Goal: Task Accomplishment & Management: Complete application form

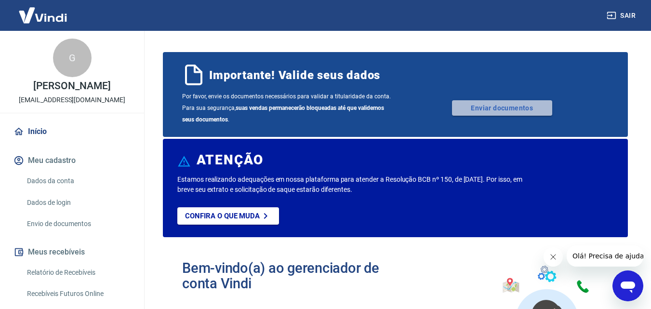
click at [509, 103] on link "Enviar documentos" at bounding box center [502, 107] width 100 height 15
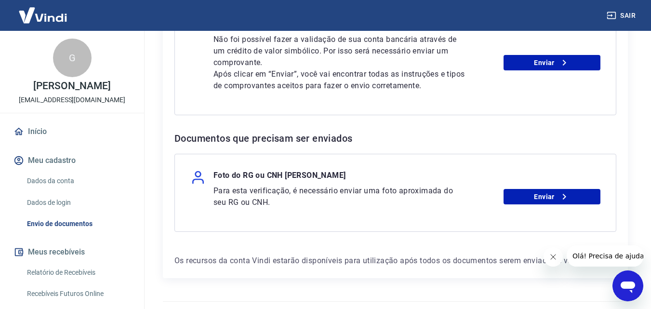
scroll to position [368, 0]
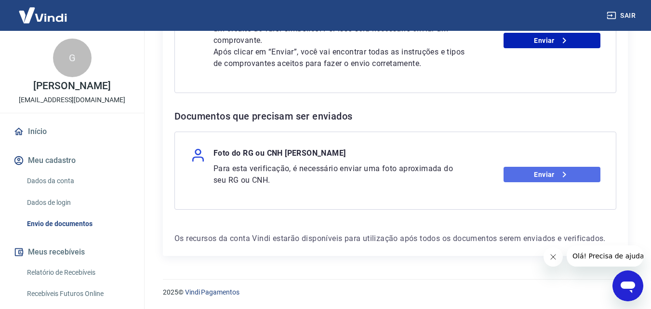
click at [554, 178] on link "Enviar" at bounding box center [551, 174] width 97 height 15
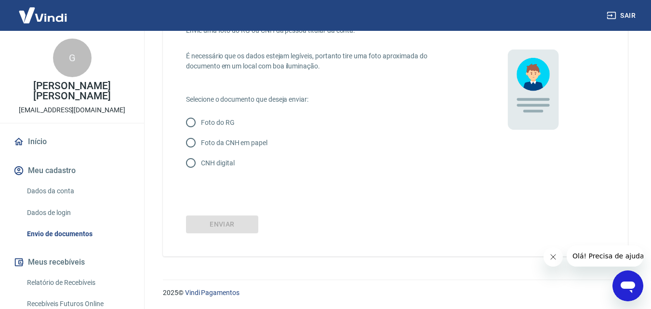
scroll to position [65, 0]
click at [192, 119] on input "Foto do RG" at bounding box center [191, 122] width 20 height 20
radio input "true"
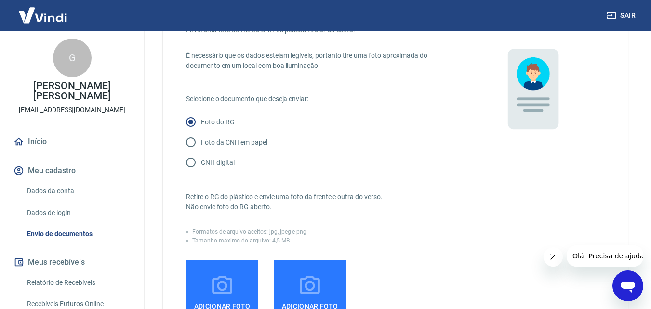
scroll to position [225, 0]
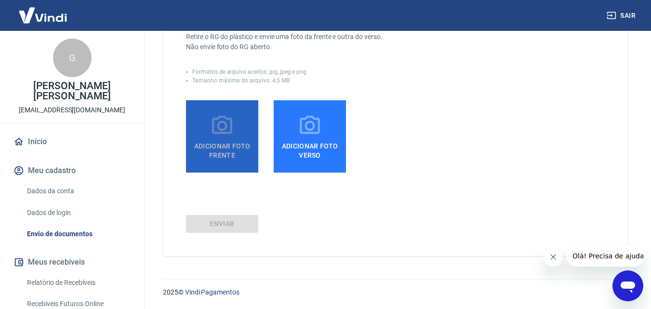
click at [232, 152] on span "Adicionar foto frente" at bounding box center [222, 149] width 65 height 22
click at [0, 0] on input "Adicionar foto frente" at bounding box center [0, 0] width 0 height 0
click at [216, 136] on icon at bounding box center [222, 126] width 24 height 24
click at [0, 0] on input "Adicionar foto frente" at bounding box center [0, 0] width 0 height 0
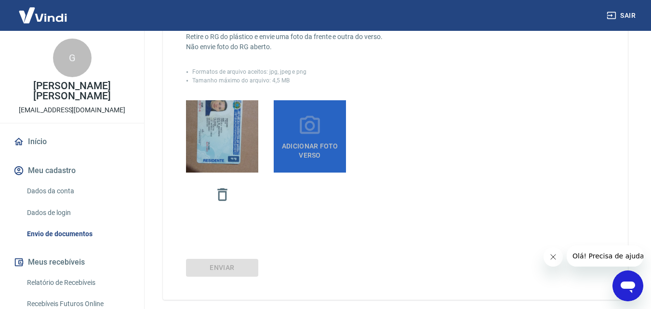
click at [314, 139] on span "Adicionar foto verso" at bounding box center [309, 149] width 65 height 22
click at [0, 0] on input "Adicionar foto verso" at bounding box center [0, 0] width 0 height 0
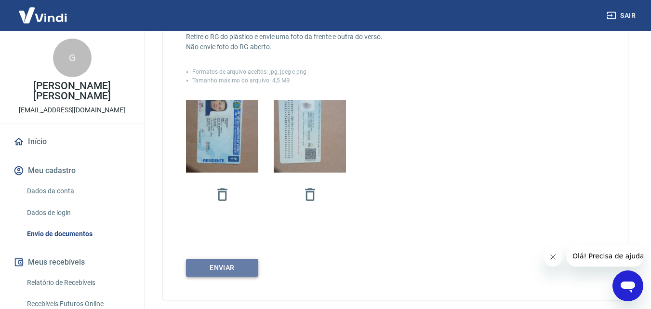
click at [222, 268] on button "Enviar" at bounding box center [222, 268] width 72 height 18
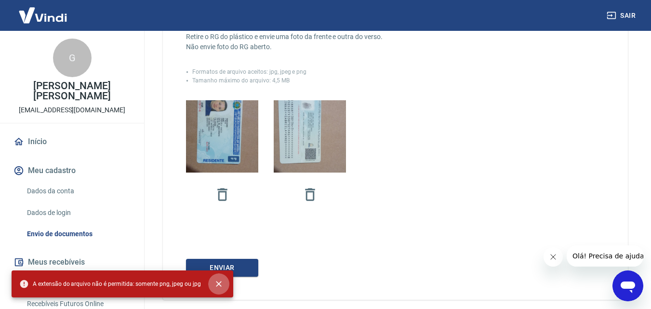
click at [215, 282] on icon "close" at bounding box center [219, 284] width 10 height 10
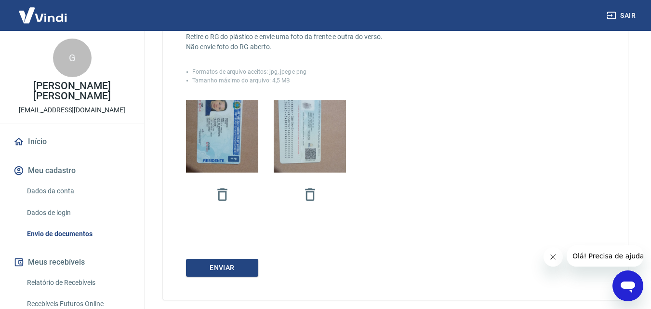
scroll to position [0, 0]
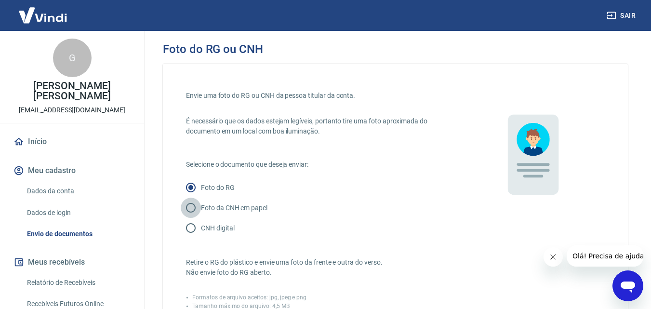
click at [191, 206] on input "Foto da CNH em papel" at bounding box center [191, 207] width 20 height 20
radio input "true"
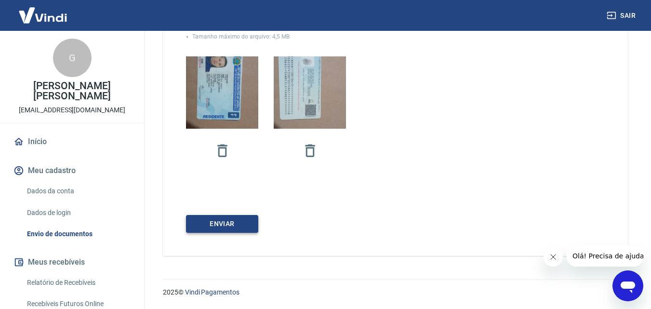
click at [217, 222] on button "Enviar" at bounding box center [222, 224] width 72 height 18
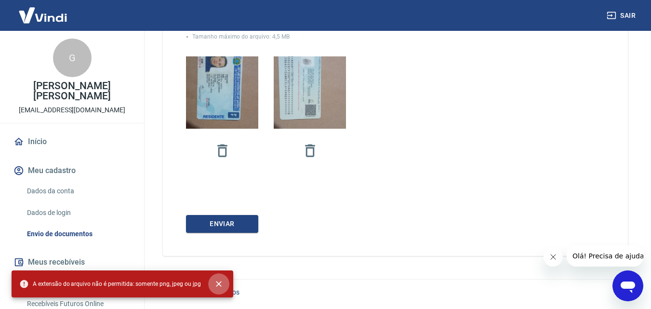
click at [214, 279] on icon "close" at bounding box center [219, 284] width 10 height 10
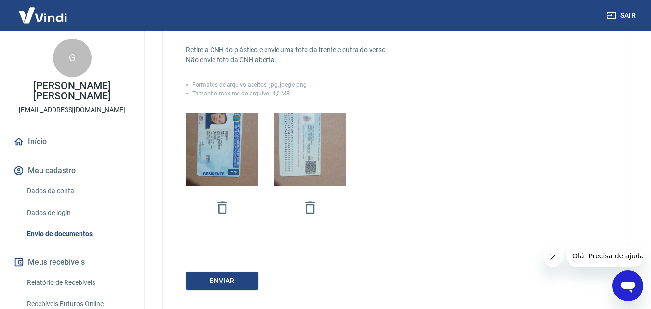
scroll to position [211, 0]
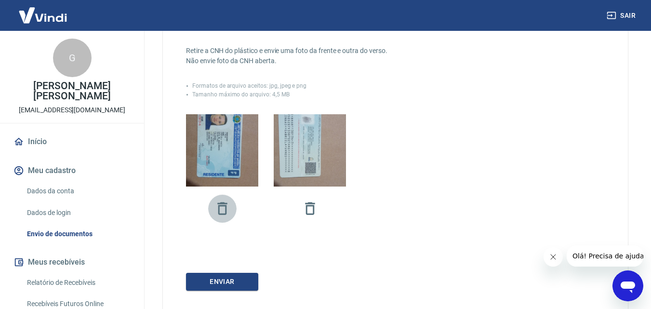
click at [220, 209] on icon "button" at bounding box center [222, 208] width 17 height 17
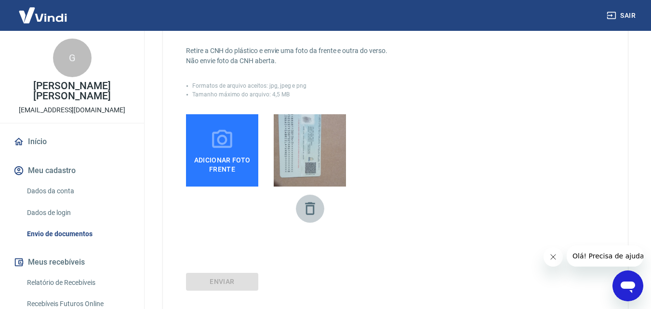
click at [306, 208] on icon "button" at bounding box center [310, 208] width 10 height 13
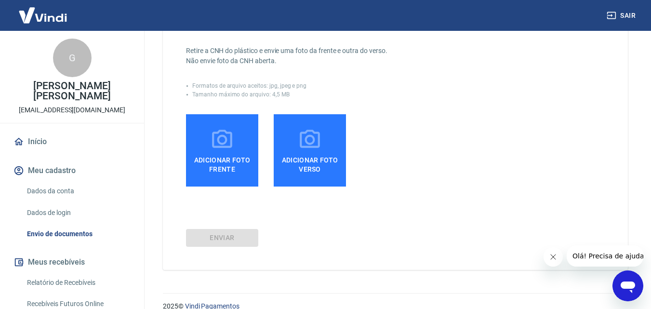
drag, startPoint x: 213, startPoint y: 151, endPoint x: 198, endPoint y: 151, distance: 14.9
click at [198, 152] on span "Adicionar foto frente" at bounding box center [222, 163] width 65 height 22
click at [0, 0] on input "Adicionar foto frente" at bounding box center [0, 0] width 0 height 0
click at [230, 142] on icon at bounding box center [222, 140] width 24 height 24
click at [0, 0] on input "Adicionar foto frente" at bounding box center [0, 0] width 0 height 0
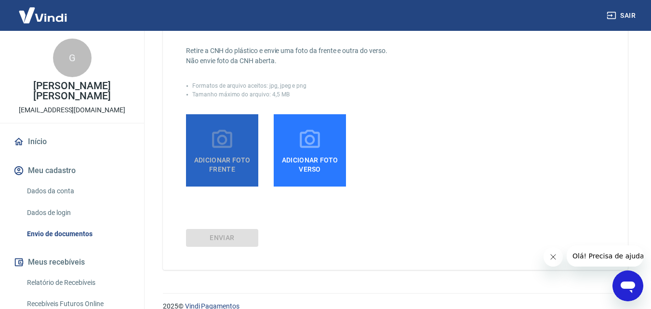
click at [222, 147] on icon at bounding box center [222, 139] width 20 height 18
click at [0, 0] on input "Adicionar foto frente" at bounding box center [0, 0] width 0 height 0
click at [222, 153] on span "Adicionar foto frente" at bounding box center [222, 163] width 65 height 22
click at [0, 0] on input "Adicionar foto frente" at bounding box center [0, 0] width 0 height 0
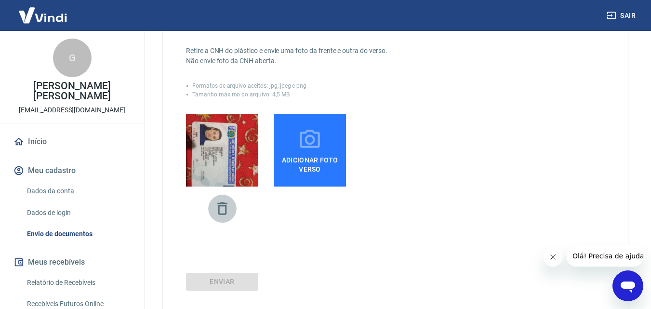
click at [222, 208] on icon "button" at bounding box center [222, 208] width 17 height 17
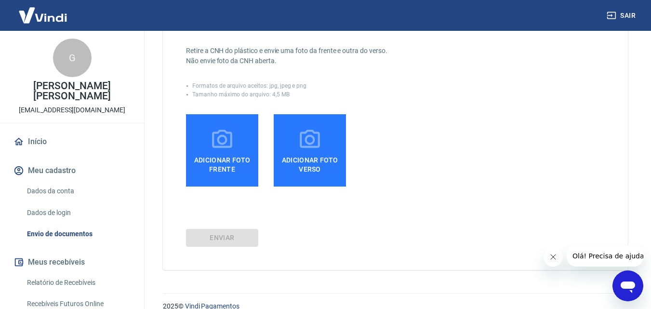
click at [221, 132] on icon at bounding box center [222, 140] width 24 height 24
click at [0, 0] on input "Adicionar foto frente" at bounding box center [0, 0] width 0 height 0
click at [221, 132] on icon at bounding box center [222, 140] width 24 height 24
click at [0, 0] on input "Adicionar foto frente" at bounding box center [0, 0] width 0 height 0
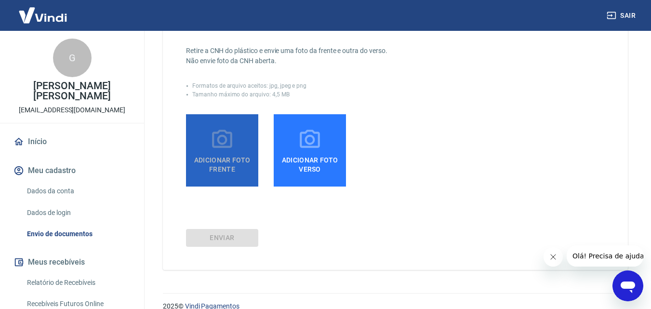
click at [213, 156] on span "Adicionar foto frente" at bounding box center [222, 163] width 65 height 22
click at [0, 0] on input "Adicionar foto frente" at bounding box center [0, 0] width 0 height 0
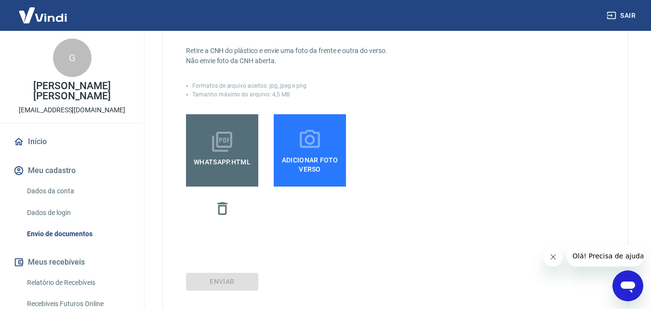
click at [229, 151] on icon at bounding box center [222, 142] width 24 height 24
click at [0, 0] on input "WhatsApp.html" at bounding box center [0, 0] width 0 height 0
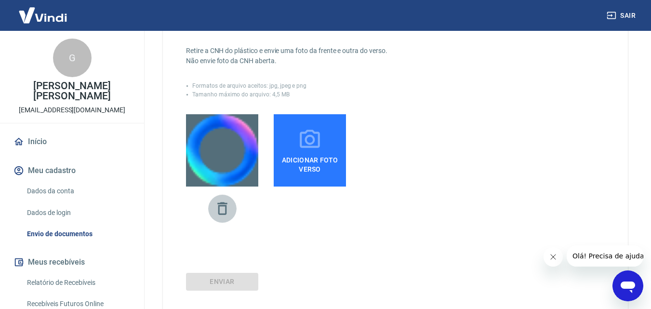
click at [222, 207] on icon "button" at bounding box center [222, 208] width 17 height 17
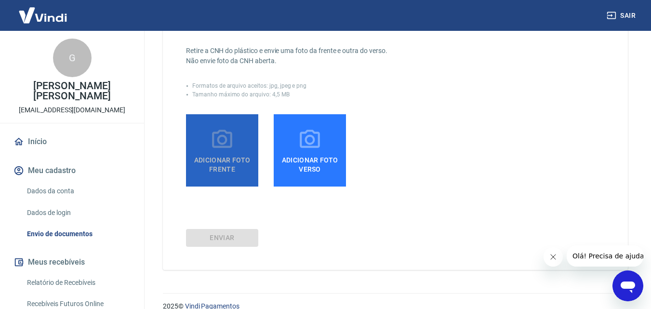
click at [215, 159] on span "Adicionar foto frente" at bounding box center [222, 163] width 65 height 22
click at [0, 0] on input "Adicionar foto frente" at bounding box center [0, 0] width 0 height 0
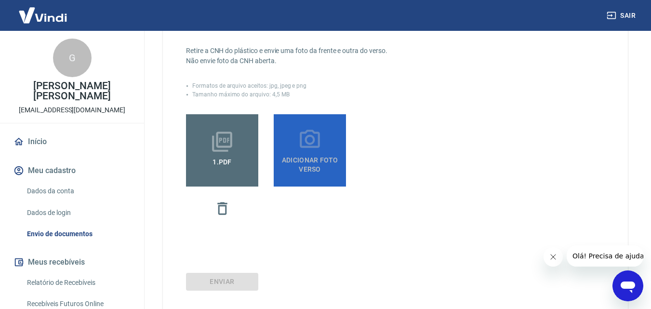
click at [304, 159] on span "Adicionar foto verso" at bounding box center [309, 163] width 65 height 22
click at [0, 0] on input "Adicionar foto verso" at bounding box center [0, 0] width 0 height 0
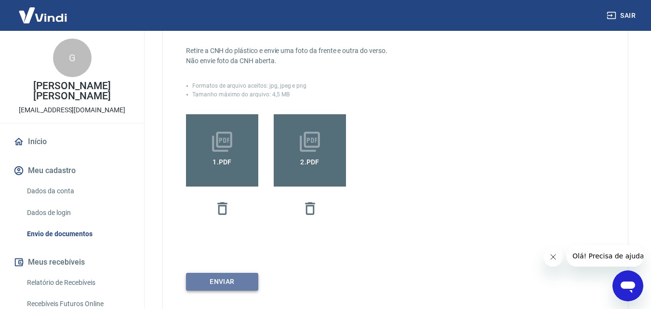
click at [224, 279] on button "Enviar" at bounding box center [222, 282] width 72 height 18
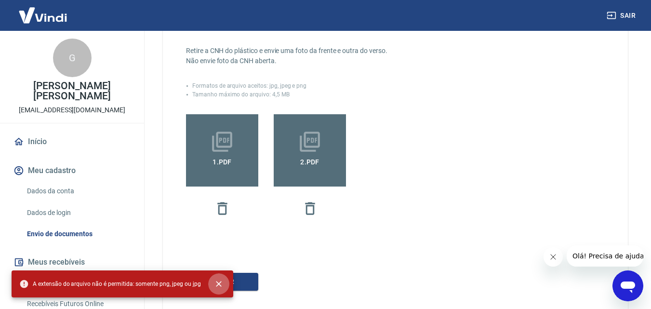
click at [215, 281] on icon "close" at bounding box center [219, 284] width 10 height 10
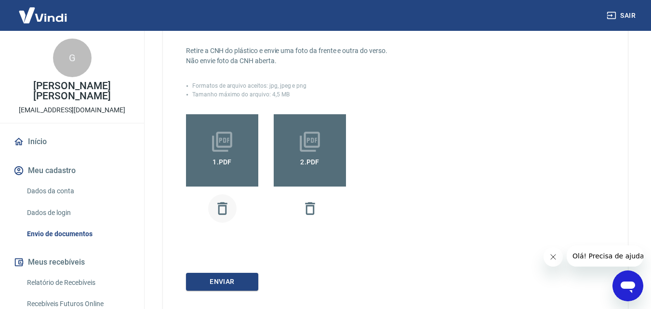
click at [222, 215] on icon "button" at bounding box center [222, 208] width 17 height 17
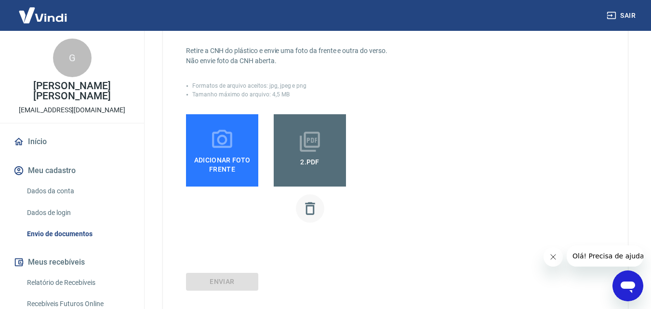
click at [307, 207] on icon "button" at bounding box center [309, 208] width 17 height 17
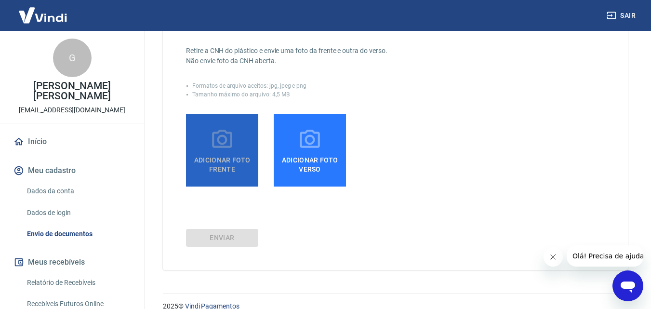
click at [222, 149] on icon at bounding box center [222, 140] width 24 height 24
click at [0, 0] on input "Adicionar foto frente" at bounding box center [0, 0] width 0 height 0
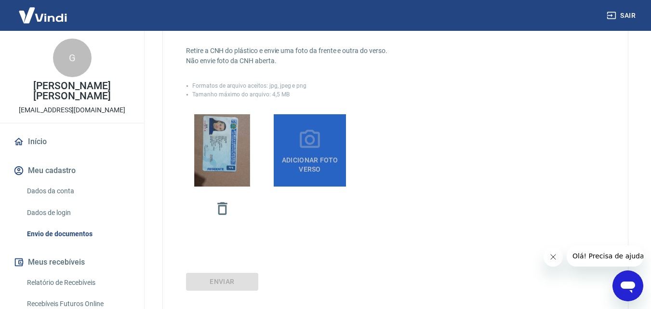
click at [314, 166] on span "Adicionar foto verso" at bounding box center [309, 163] width 65 height 22
click at [0, 0] on input "Adicionar foto verso" at bounding box center [0, 0] width 0 height 0
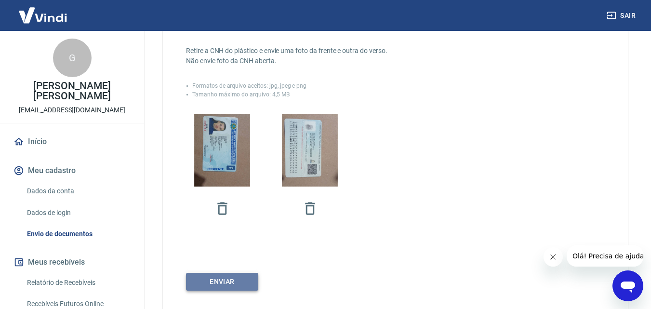
click at [223, 281] on button "Enviar" at bounding box center [222, 282] width 72 height 18
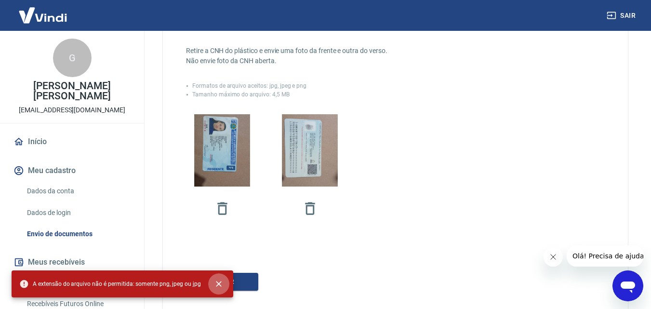
click at [215, 282] on icon "close" at bounding box center [219, 284] width 10 height 10
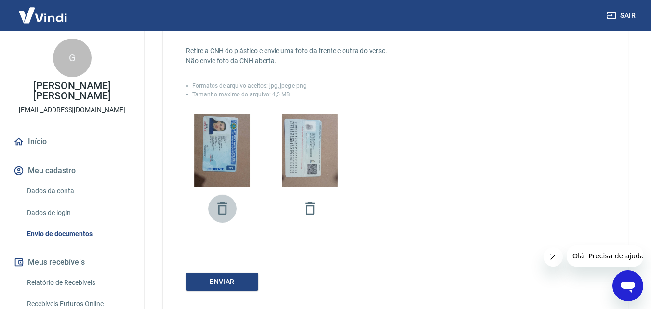
click at [222, 211] on icon "button" at bounding box center [222, 208] width 17 height 17
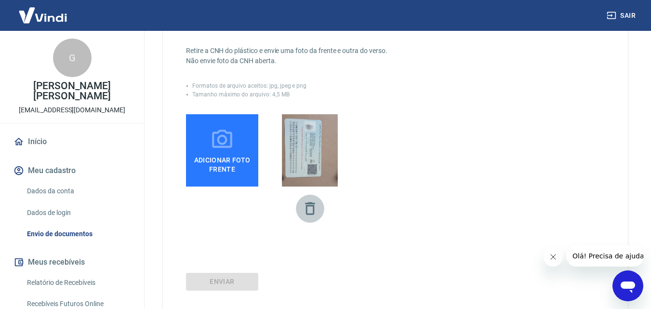
click at [308, 211] on icon "button" at bounding box center [309, 208] width 17 height 17
